Goal: Task Accomplishment & Management: Complete application form

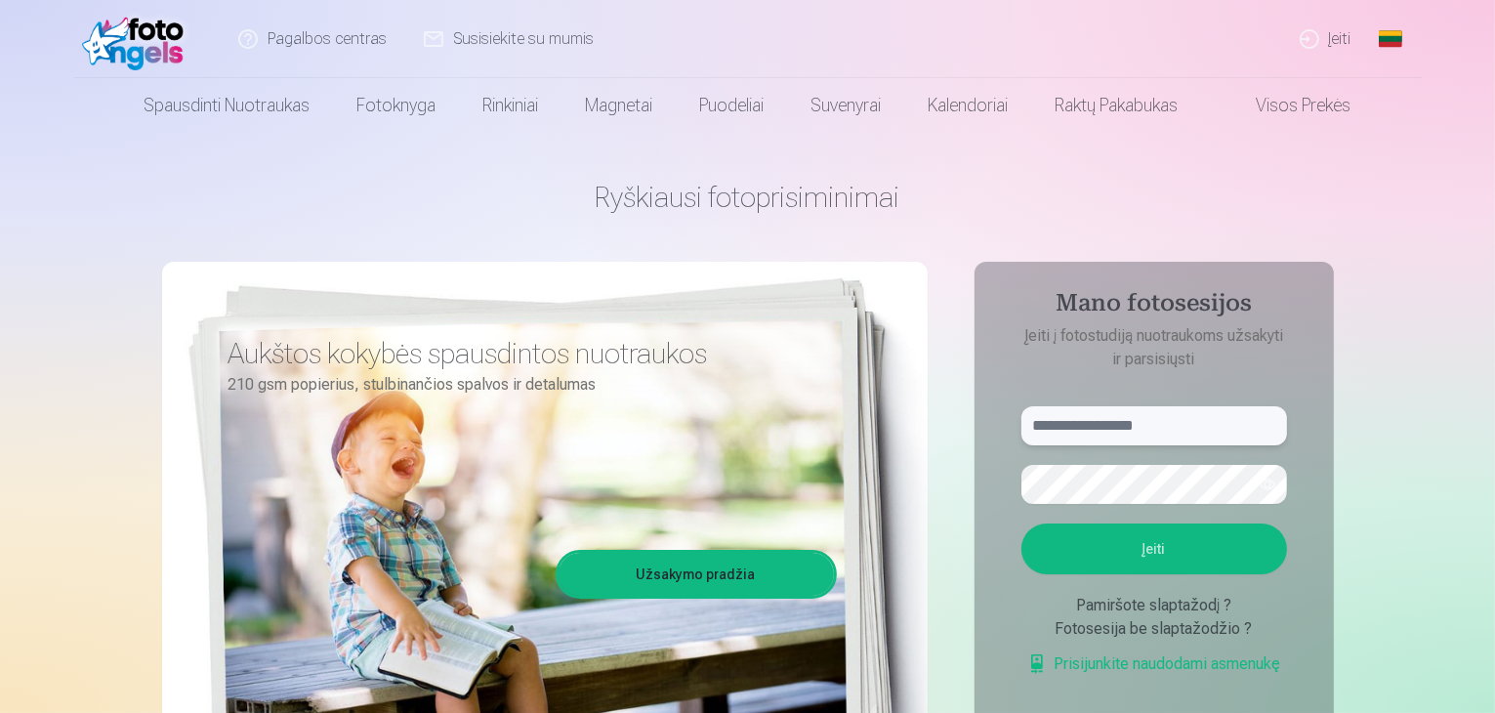
click at [1140, 422] on input "text" at bounding box center [1154, 425] width 266 height 39
type input "**********"
click at [1152, 537] on button "Įeiti" at bounding box center [1154, 548] width 266 height 51
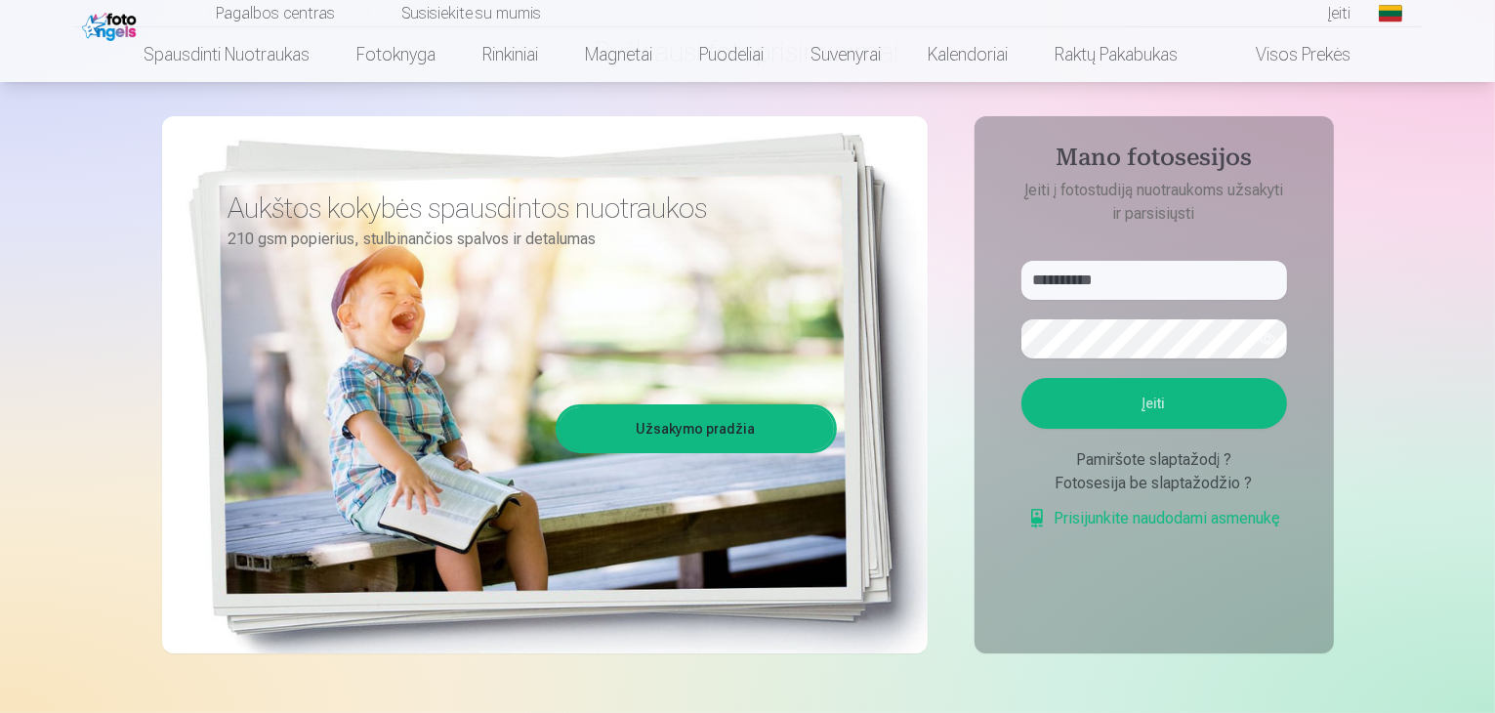
scroll to position [195, 0]
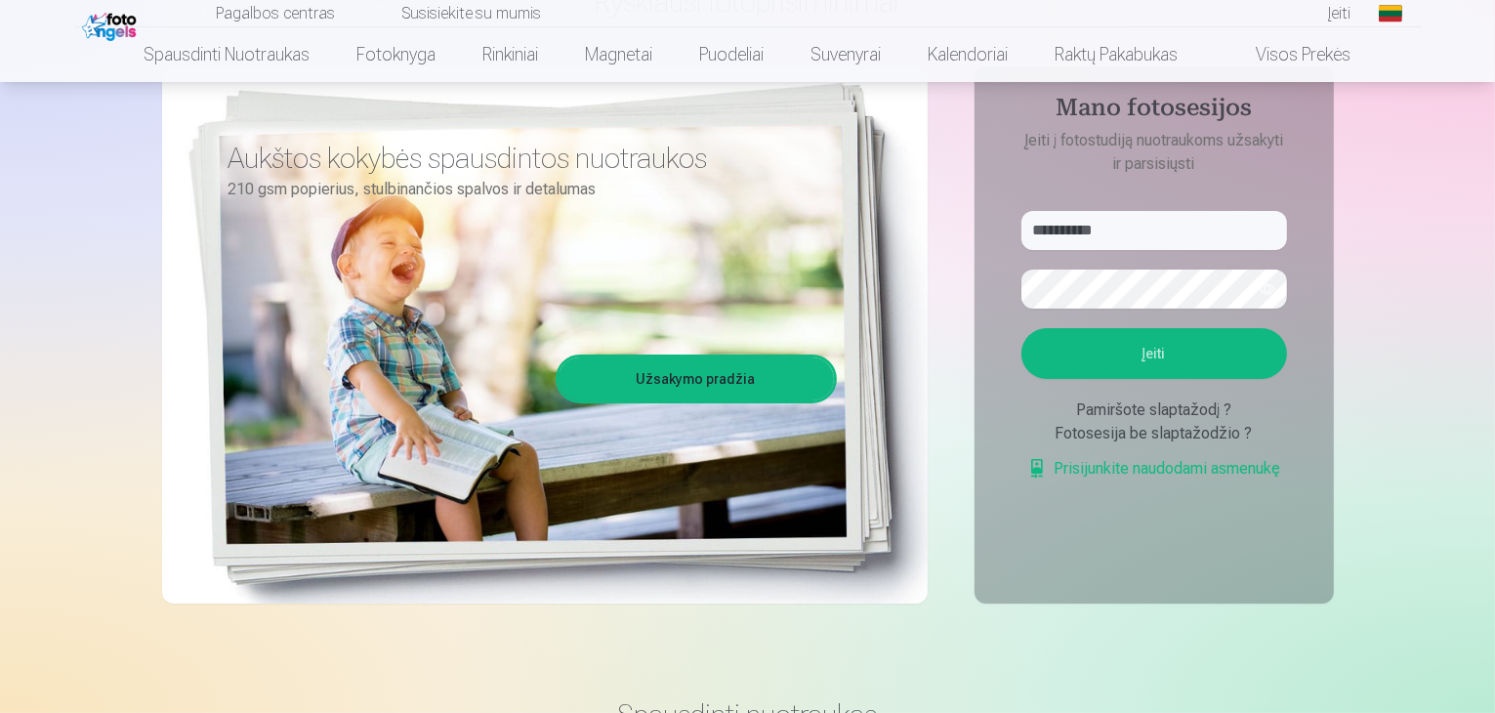
click at [1275, 302] on button "button" at bounding box center [1267, 288] width 37 height 37
click at [1161, 413] on div "Pamiršote slaptažodį ?" at bounding box center [1154, 409] width 266 height 23
click at [1214, 473] on link "Prisijunkite naudodami asmenukę" at bounding box center [1154, 468] width 254 height 23
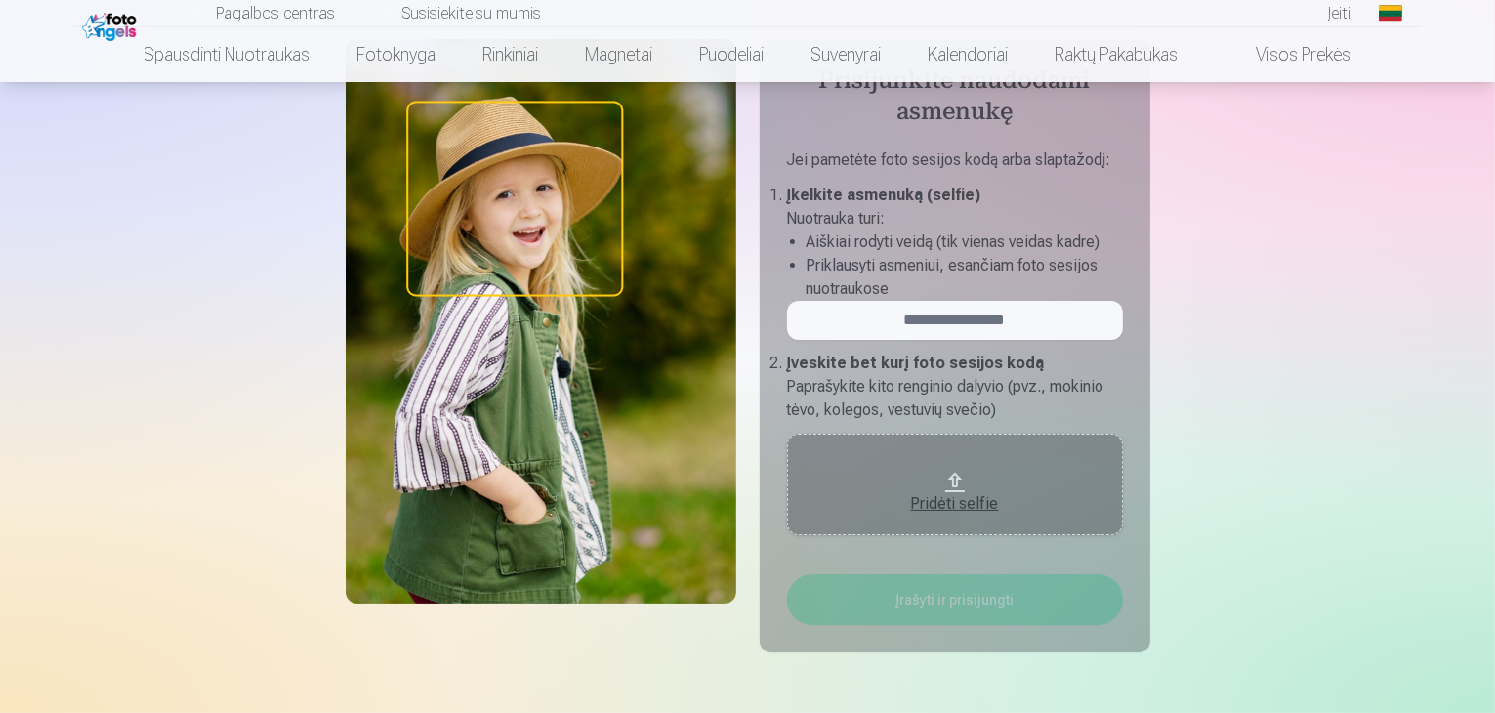
scroll to position [98, 0]
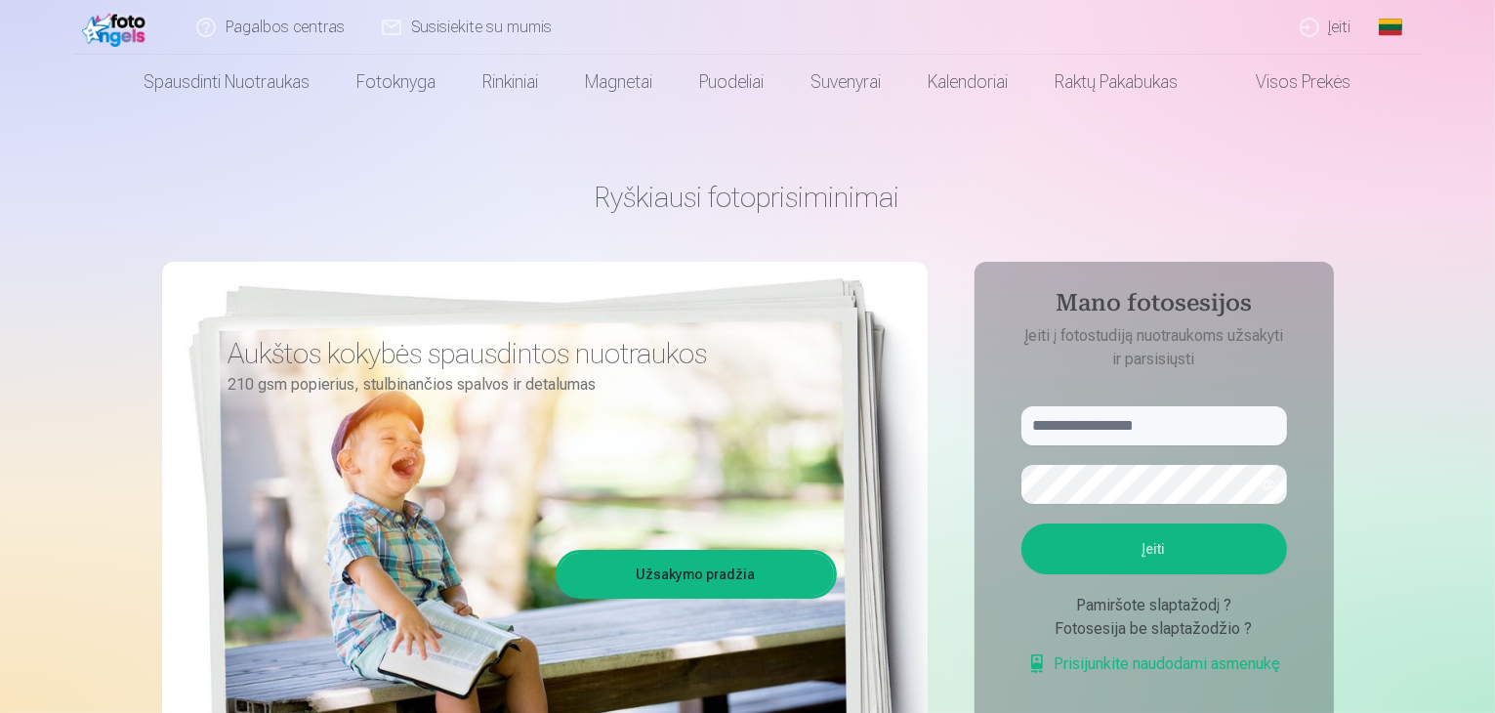
scroll to position [195, 0]
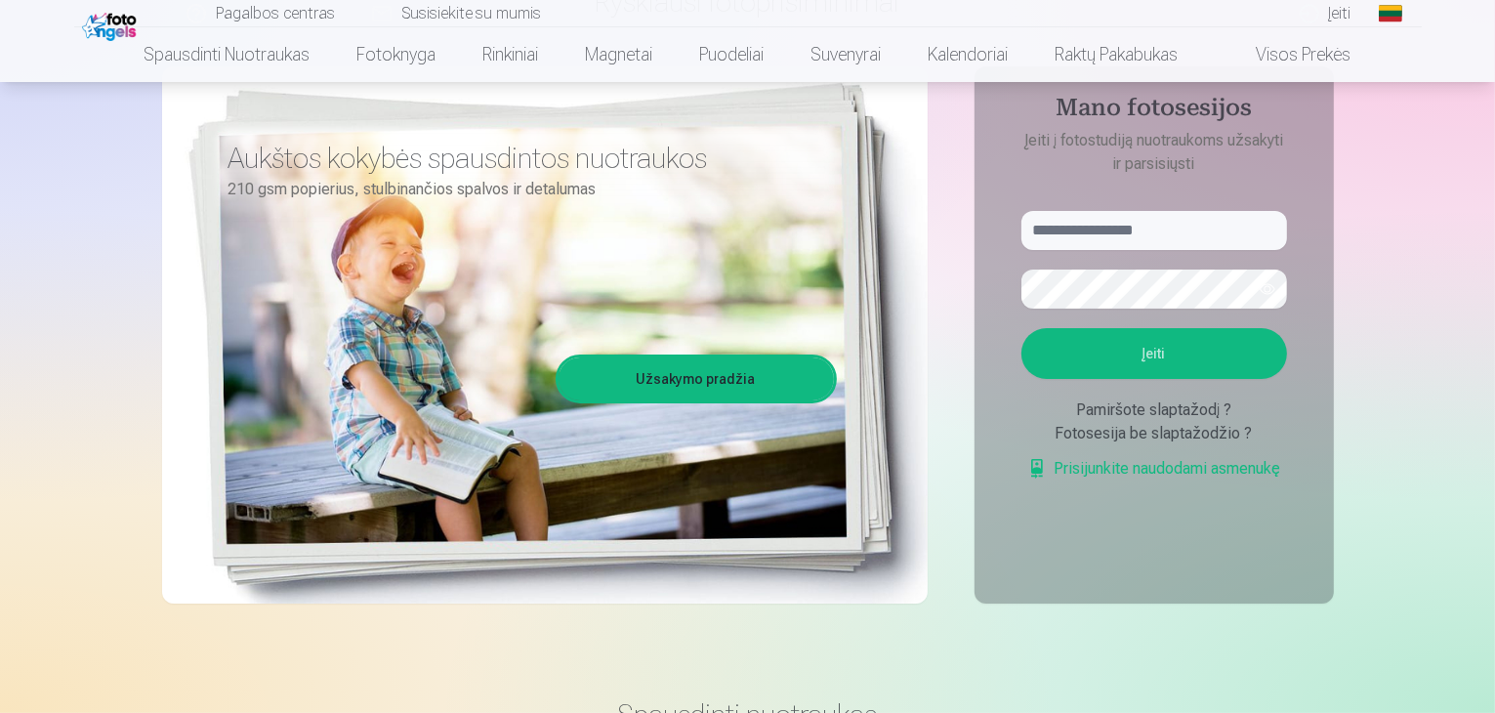
click at [1142, 431] on div "Fotosesija be slaptažodžio ?" at bounding box center [1154, 433] width 266 height 23
click at [1159, 414] on div "Pamiršote slaptažodį ?" at bounding box center [1154, 409] width 266 height 23
click at [1113, 407] on div "Pamiršote slaptažodį ?" at bounding box center [1154, 409] width 266 height 23
click at [1172, 406] on div "Pamiršote slaptažodį ?" at bounding box center [1154, 409] width 266 height 23
click at [1143, 412] on div "Pamiršote slaptažodį ?" at bounding box center [1154, 409] width 266 height 23
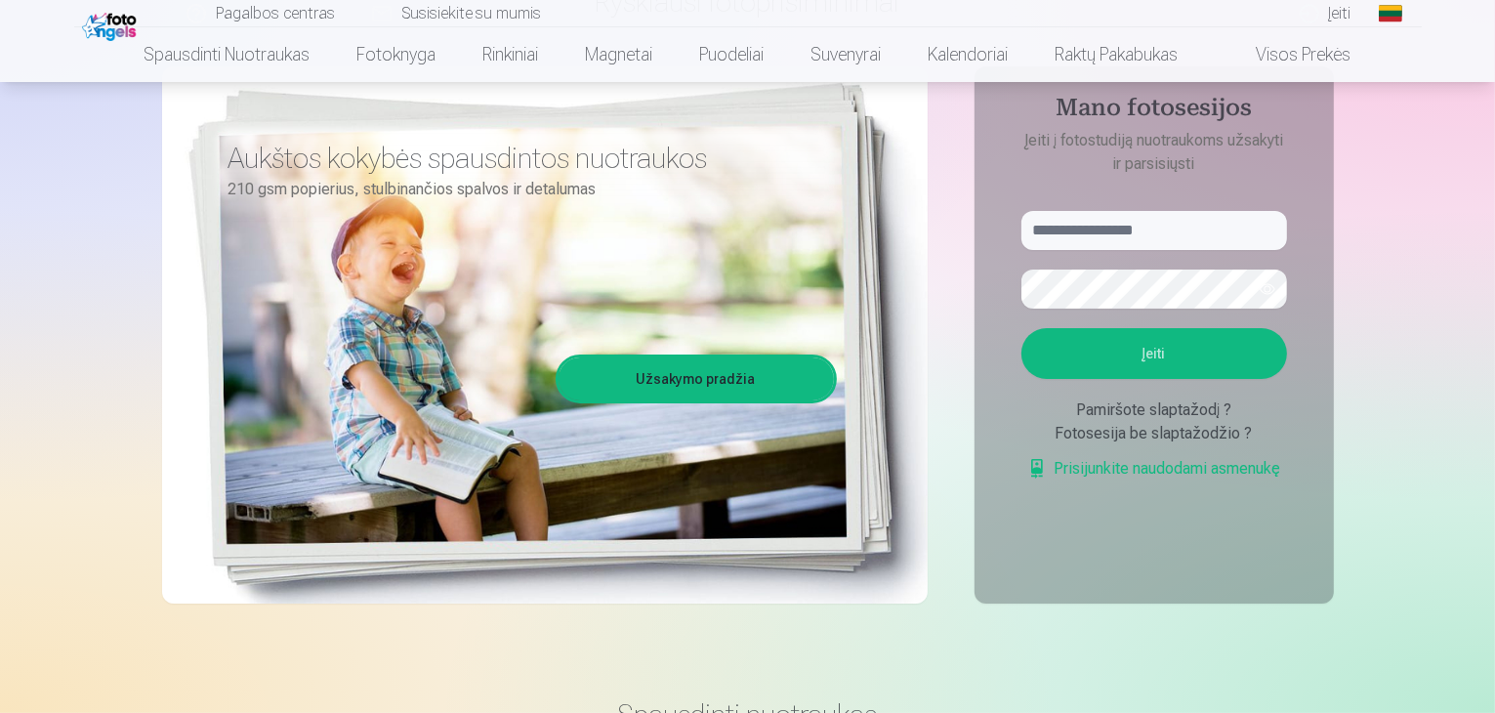
click at [1137, 410] on div "Pamiršote slaptažodį ?" at bounding box center [1154, 409] width 266 height 23
click at [1225, 411] on div "Pamiršote slaptažodį ?" at bounding box center [1154, 409] width 266 height 23
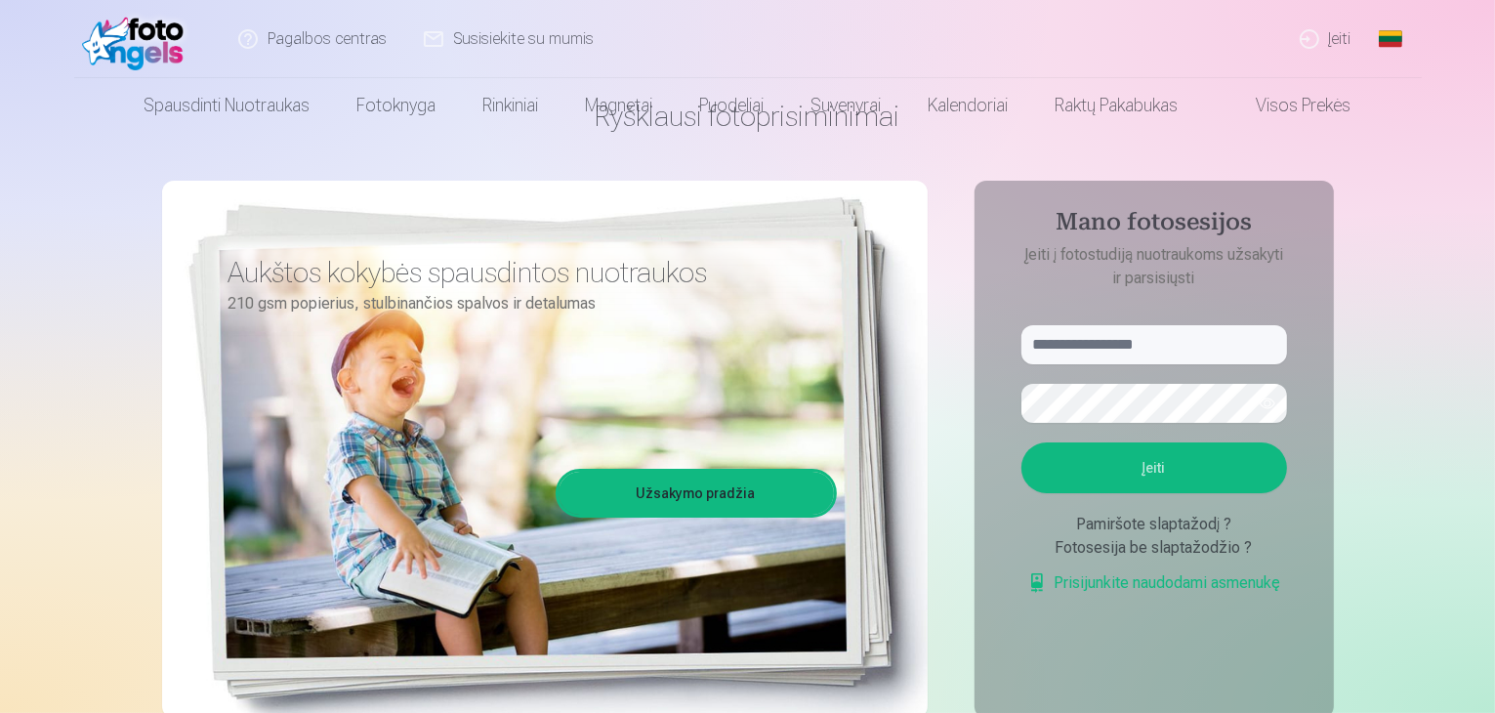
scroll to position [0, 0]
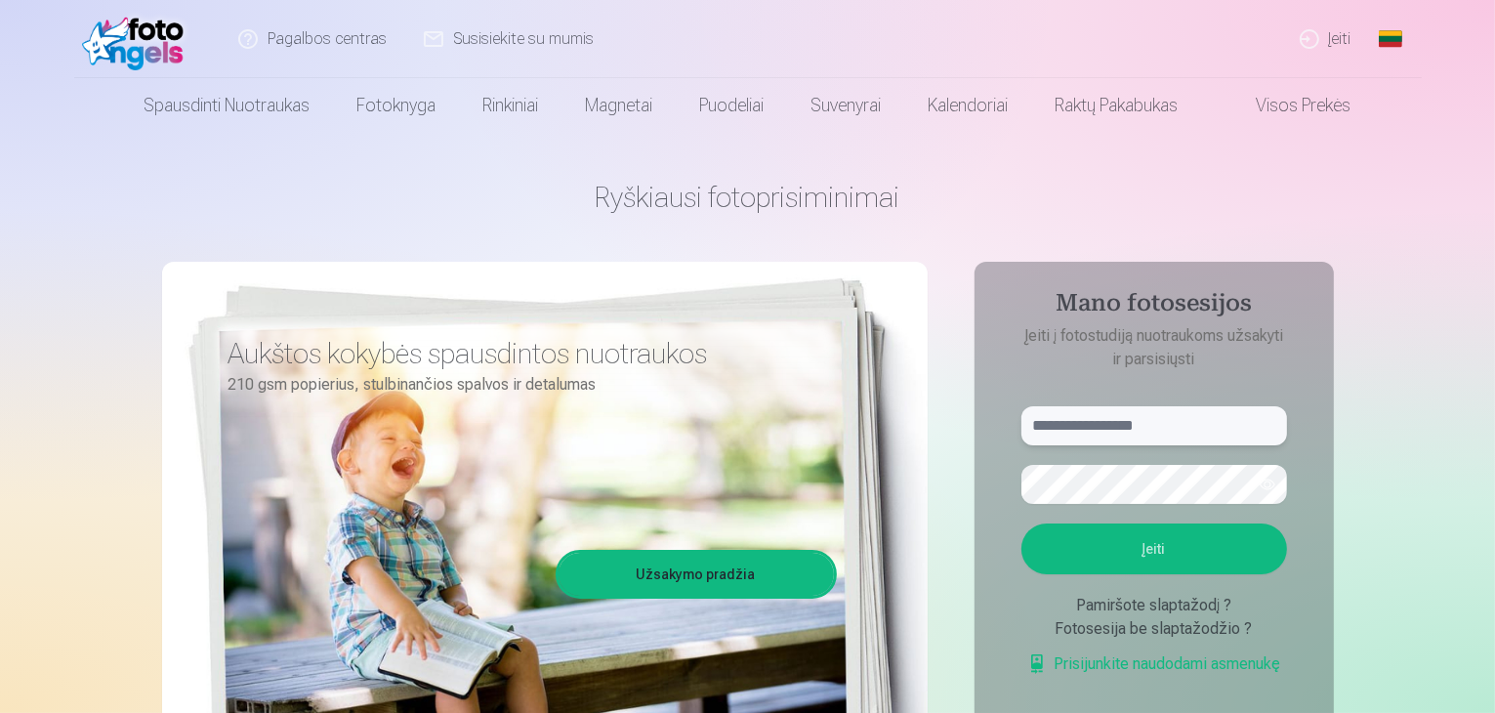
click at [1135, 424] on input "text" at bounding box center [1154, 425] width 266 height 39
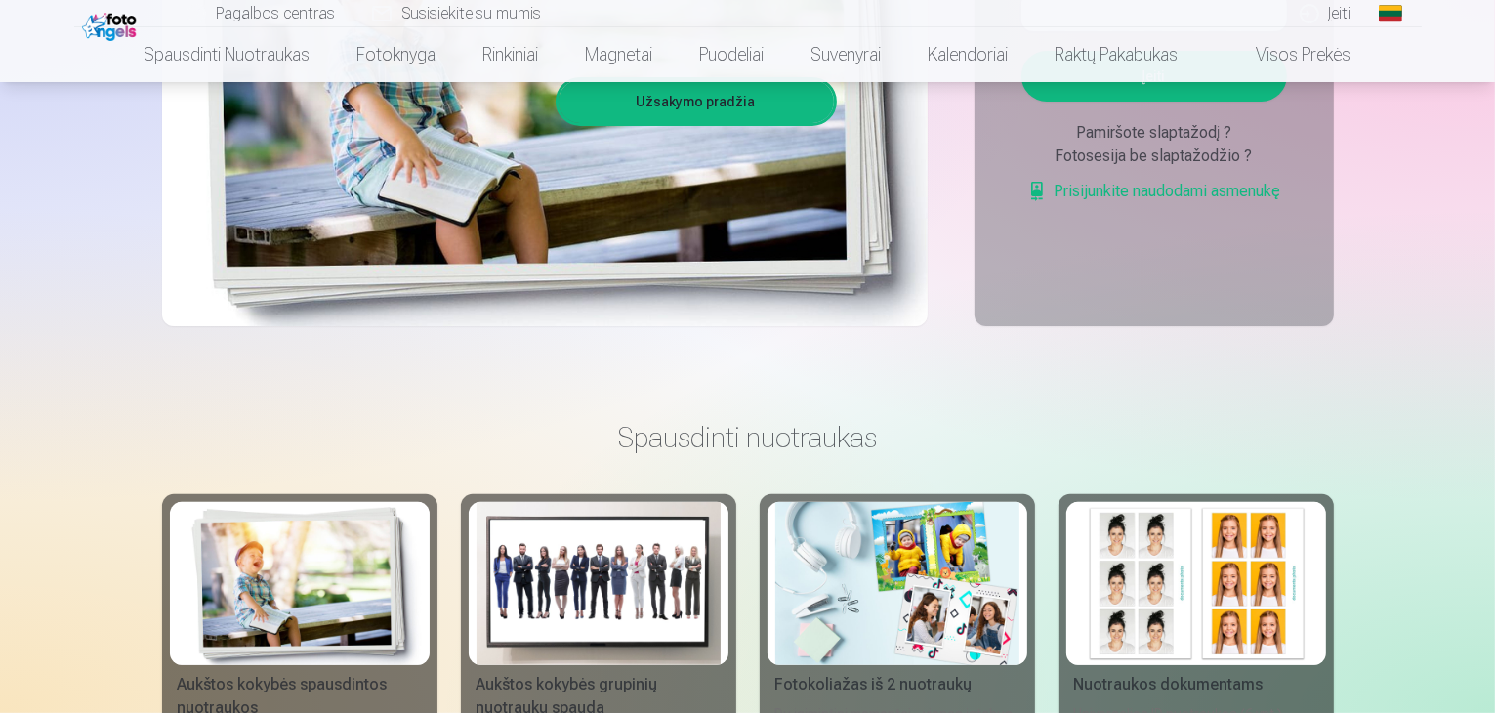
scroll to position [98, 0]
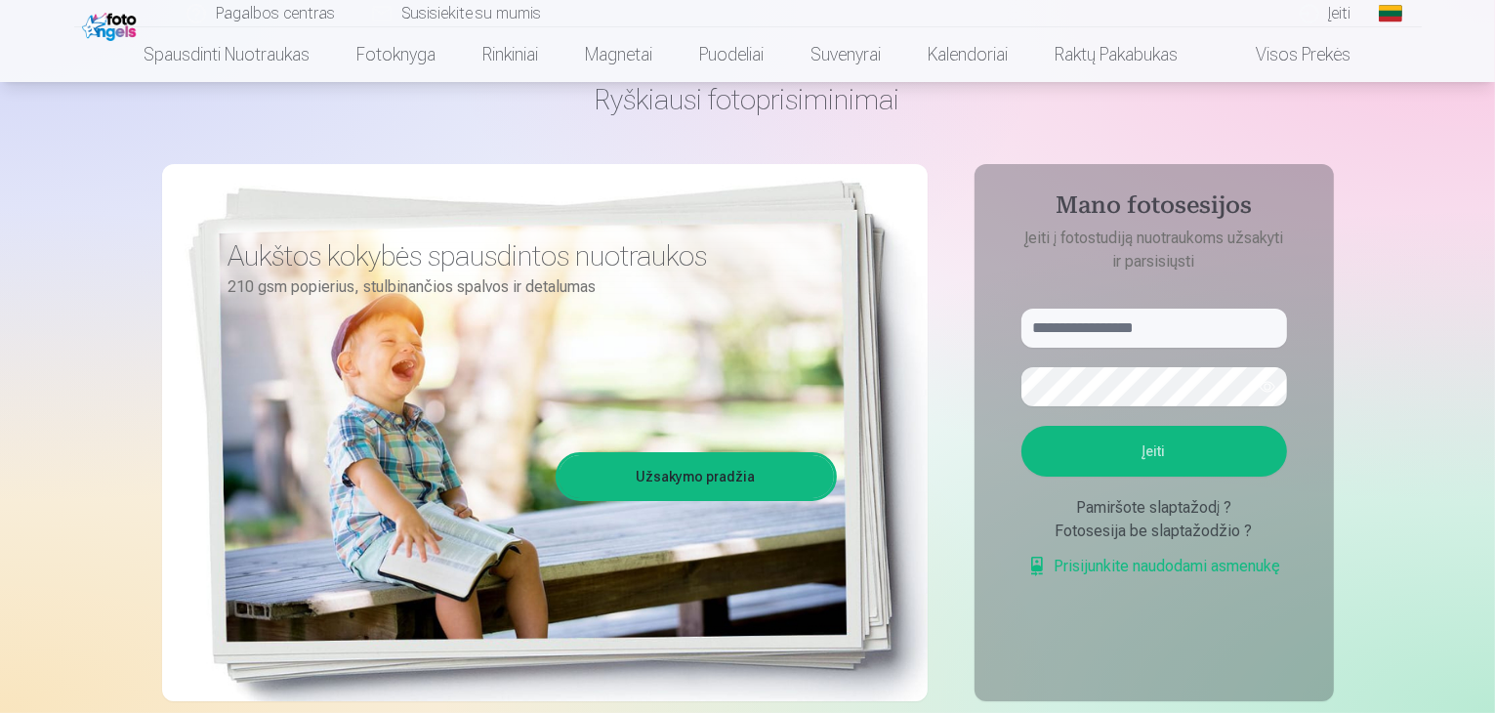
click at [1129, 504] on div "Pamiršote slaptažodį ?" at bounding box center [1154, 507] width 266 height 23
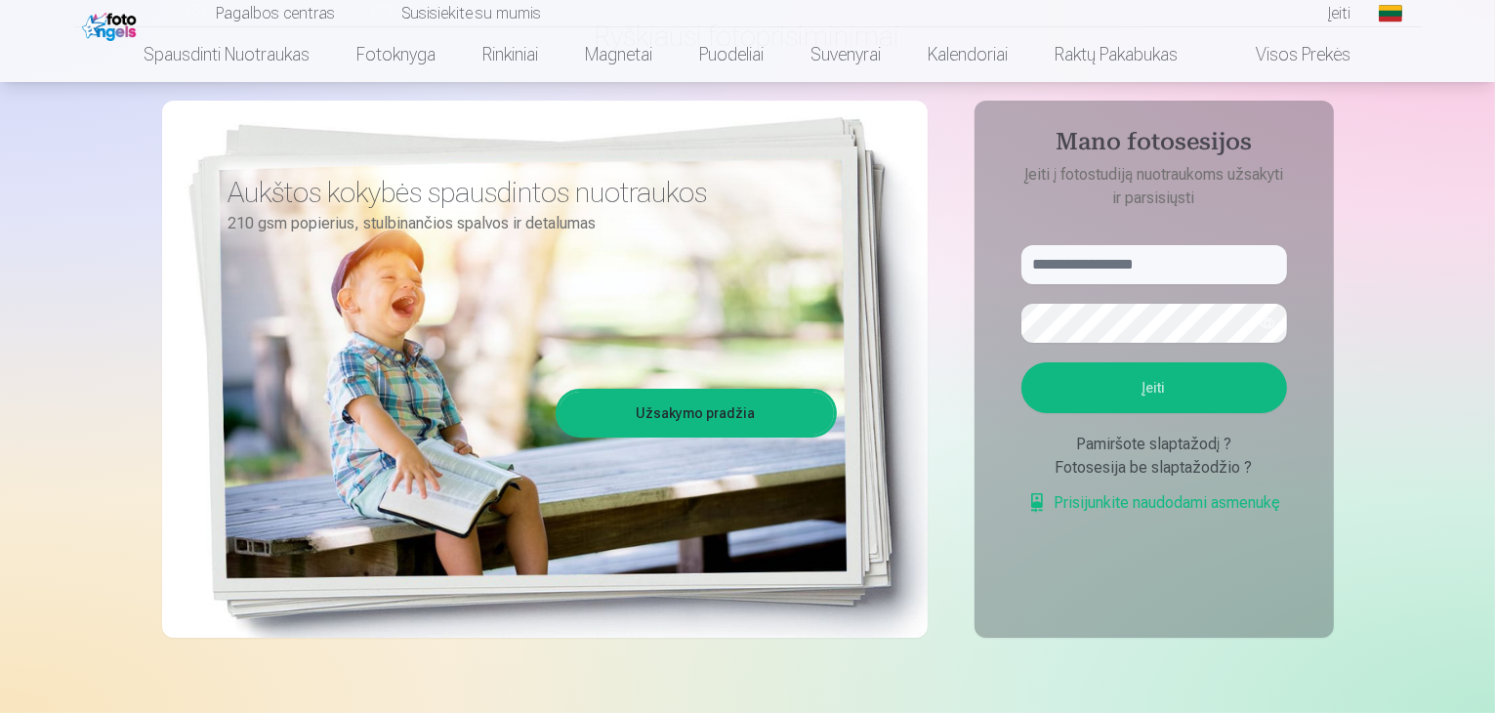
scroll to position [195, 0]
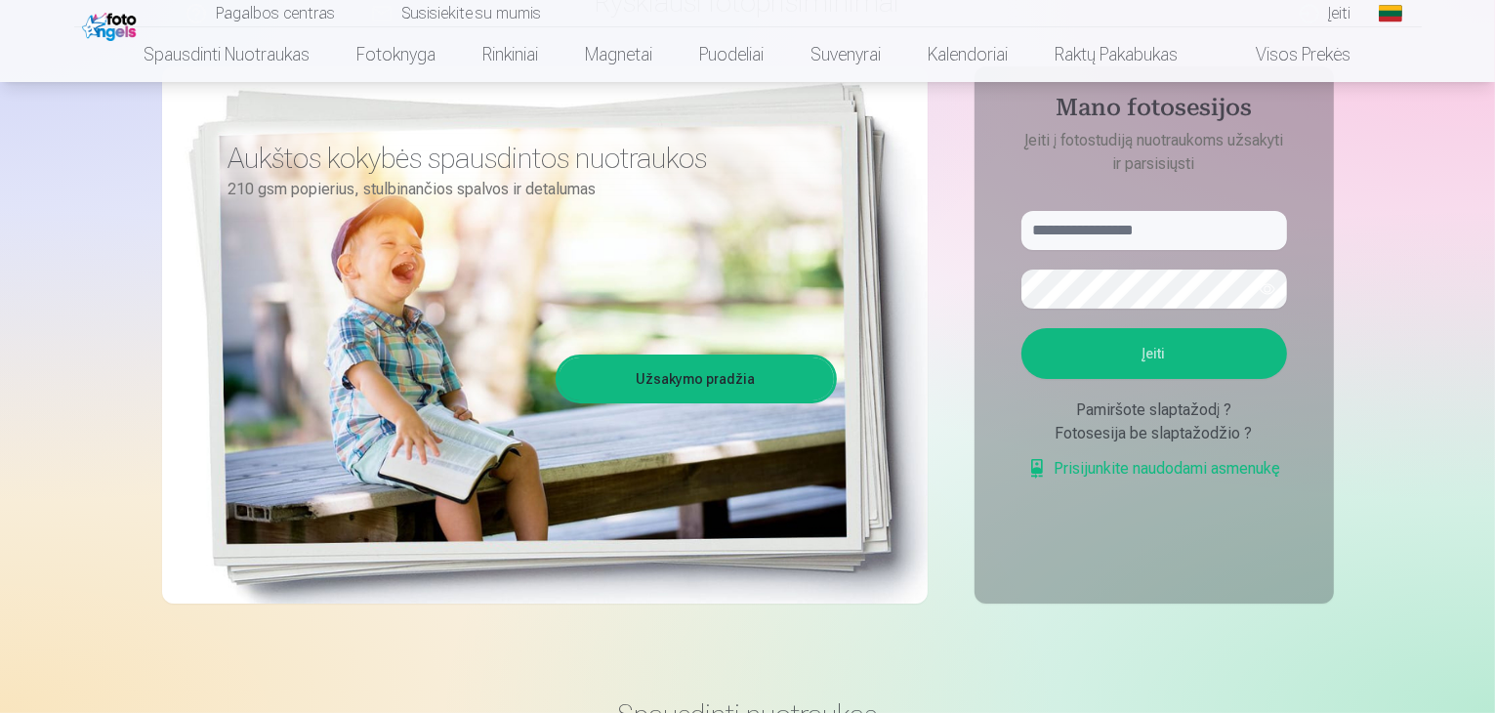
click at [1144, 440] on div "Fotosesija be slaptažodžio ?" at bounding box center [1154, 433] width 266 height 23
click at [1146, 437] on div "Fotosesija be slaptažodžio ?" at bounding box center [1154, 433] width 266 height 23
click at [1131, 410] on div "Pamiršote slaptažodį ?" at bounding box center [1154, 409] width 266 height 23
